Goal: Information Seeking & Learning: Learn about a topic

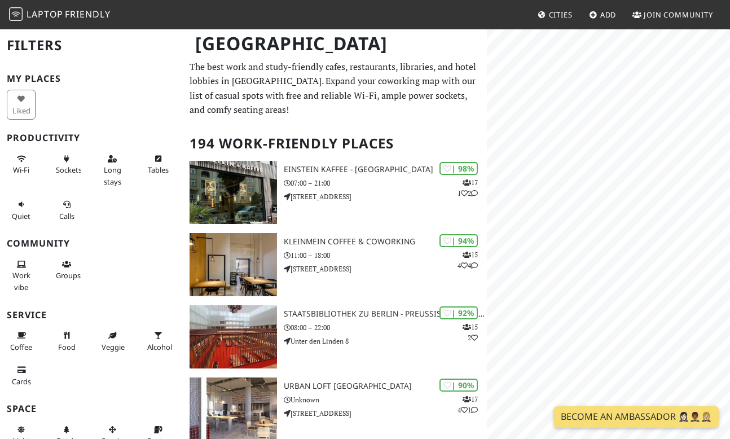
click at [730, 327] on html "Laptop Friendly Cities Add Join Community [GEOGRAPHIC_DATA] Filters My Places L…" at bounding box center [365, 219] width 730 height 439
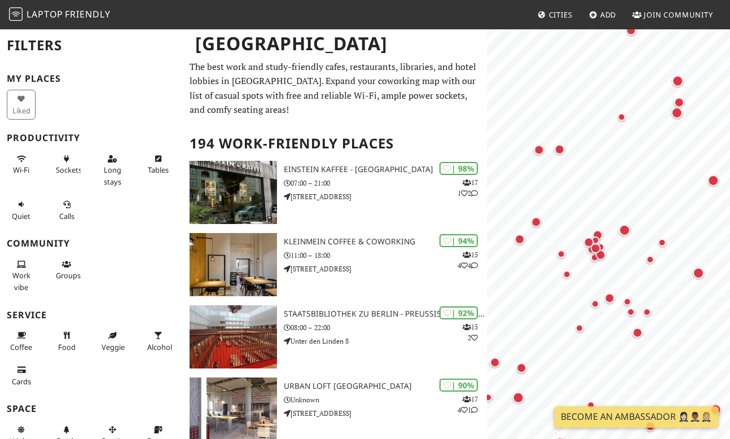
click at [730, 275] on html "Laptop Friendly Cities Add Join Community [GEOGRAPHIC_DATA] Filters My Places L…" at bounding box center [365, 219] width 730 height 439
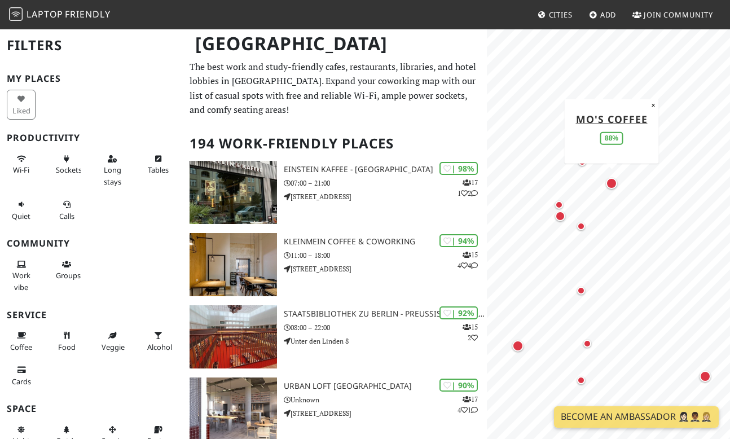
click at [611, 185] on div "Map marker" at bounding box center [611, 183] width 11 height 11
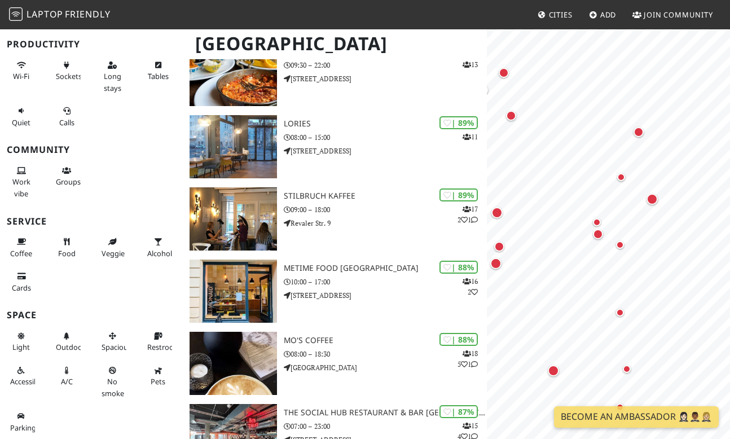
click at [622, 182] on div "Map marker" at bounding box center [622, 177] width 14 height 14
